Goal: Task Accomplishment & Management: Use online tool/utility

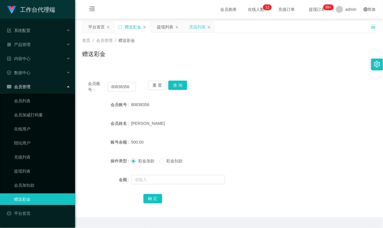
click at [192, 26] on div "充值列表" at bounding box center [197, 26] width 16 height 11
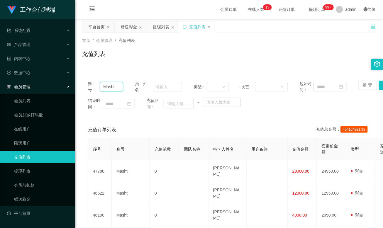
click at [110, 84] on input "Masht" at bounding box center [111, 86] width 23 height 9
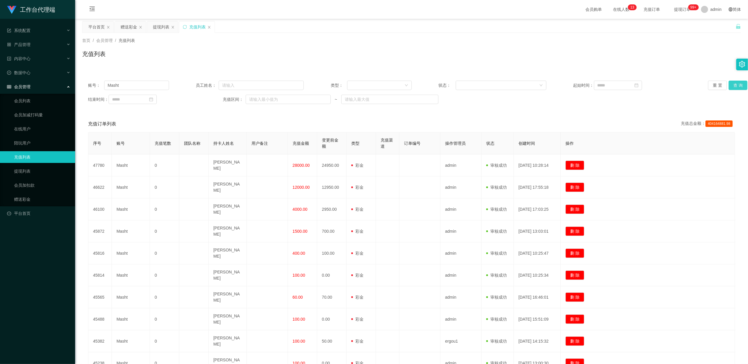
click at [383, 85] on button "查 询" at bounding box center [737, 85] width 19 height 9
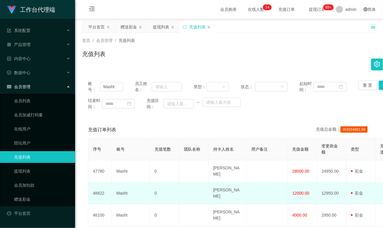
click at [224, 193] on td "[PERSON_NAME]" at bounding box center [228, 193] width 38 height 22
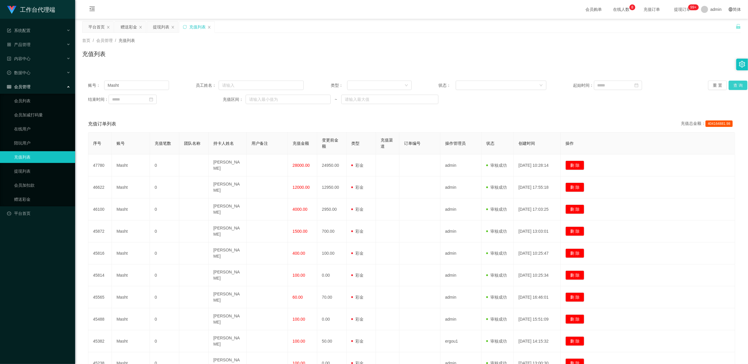
click at [383, 83] on button "查 询" at bounding box center [737, 85] width 19 height 9
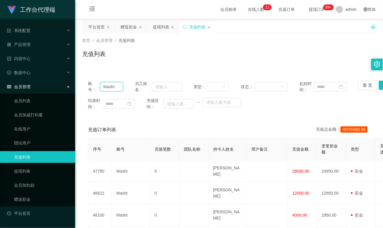
click at [115, 84] on input "Masht" at bounding box center [111, 86] width 23 height 9
paste input "84081573"
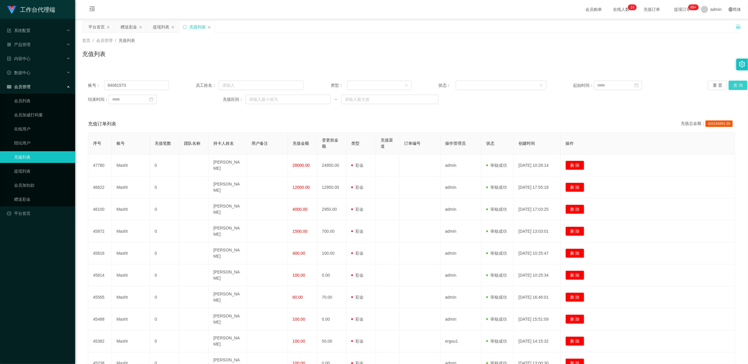
click at [383, 87] on button "查 询" at bounding box center [737, 85] width 19 height 9
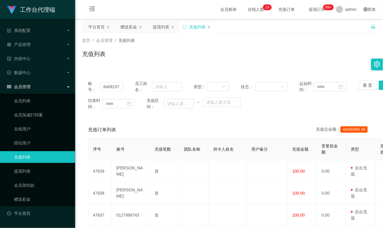
drag, startPoint x: 171, startPoint y: 57, endPoint x: 141, endPoint y: 65, distance: 30.9
click at [171, 57] on div "充值列表" at bounding box center [229, 56] width 294 height 13
click at [113, 86] on input "84081573" at bounding box center [111, 86] width 23 height 9
paste input "1619452"
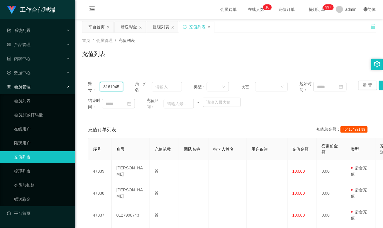
drag, startPoint x: 114, startPoint y: 83, endPoint x: 79, endPoint y: 87, distance: 35.7
click at [79, 87] on main "关闭左侧 关闭右侧 关闭其它 刷新页面 平台首页 赠送彩金 提现列表 充值列表 首页 / 会员管理 / 充值列表 / 充值列表 账号： 81619452 员工…" at bounding box center [229, 209] width 308 height 381
type input "52"
drag, startPoint x: 113, startPoint y: 86, endPoint x: 71, endPoint y: 82, distance: 41.8
click at [71, 82] on section "工作台代理端 系统配置 产品管理 内容中心 数据中心 会员管理 会员列表 会员加减打码量 在线用户 陪玩用户 充值列表 提现列表 会员加扣款 赠送彩金 平台首…" at bounding box center [191, 213] width 383 height 427
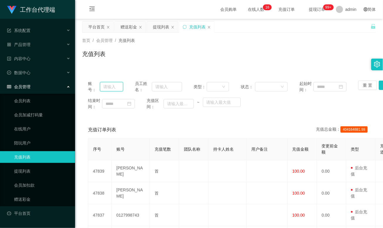
paste input "81619452"
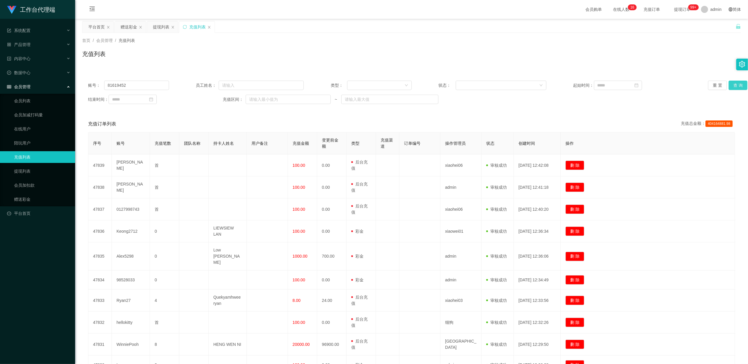
click at [383, 85] on button "查 询" at bounding box center [737, 85] width 19 height 9
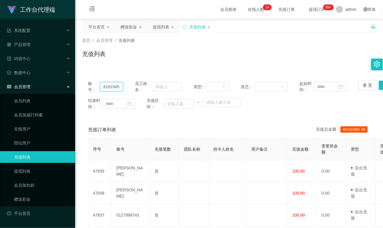
click at [111, 85] on input "81619452" at bounding box center [111, 86] width 23 height 9
paste input "Mfig99"
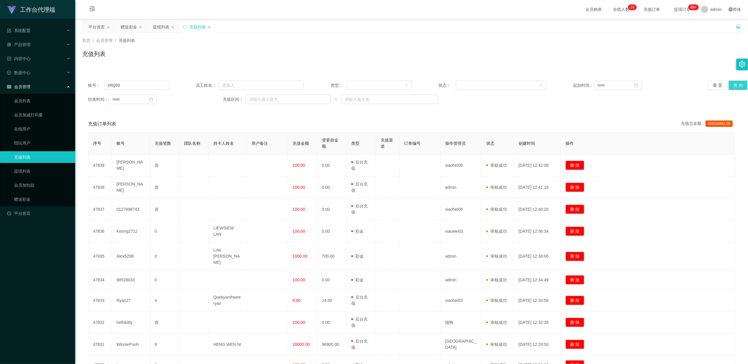
click at [383, 86] on button "查 询" at bounding box center [737, 85] width 19 height 9
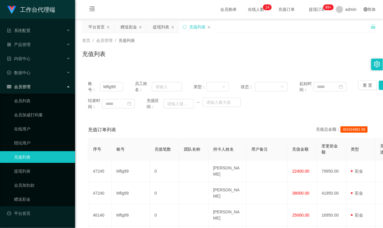
click at [110, 86] on input "Mfig99" at bounding box center [111, 86] width 23 height 9
paste input "asht"
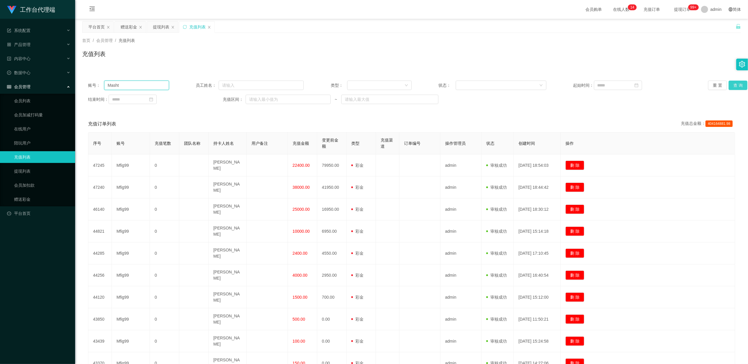
type input "Masht"
click at [383, 87] on button "查 询" at bounding box center [737, 85] width 19 height 9
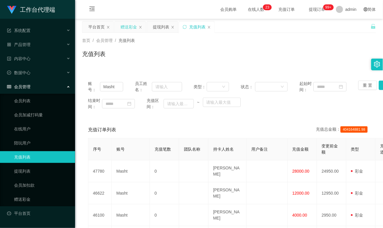
click at [127, 29] on div "赠送彩金" at bounding box center [129, 26] width 16 height 11
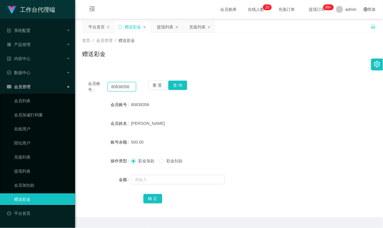
click at [119, 87] on input "80838356" at bounding box center [122, 86] width 28 height 9
drag, startPoint x: 181, startPoint y: 84, endPoint x: 181, endPoint y: 105, distance: 20.5
click at [181, 84] on button "查 询" at bounding box center [177, 85] width 19 height 9
